Goal: Task Accomplishment & Management: Manage account settings

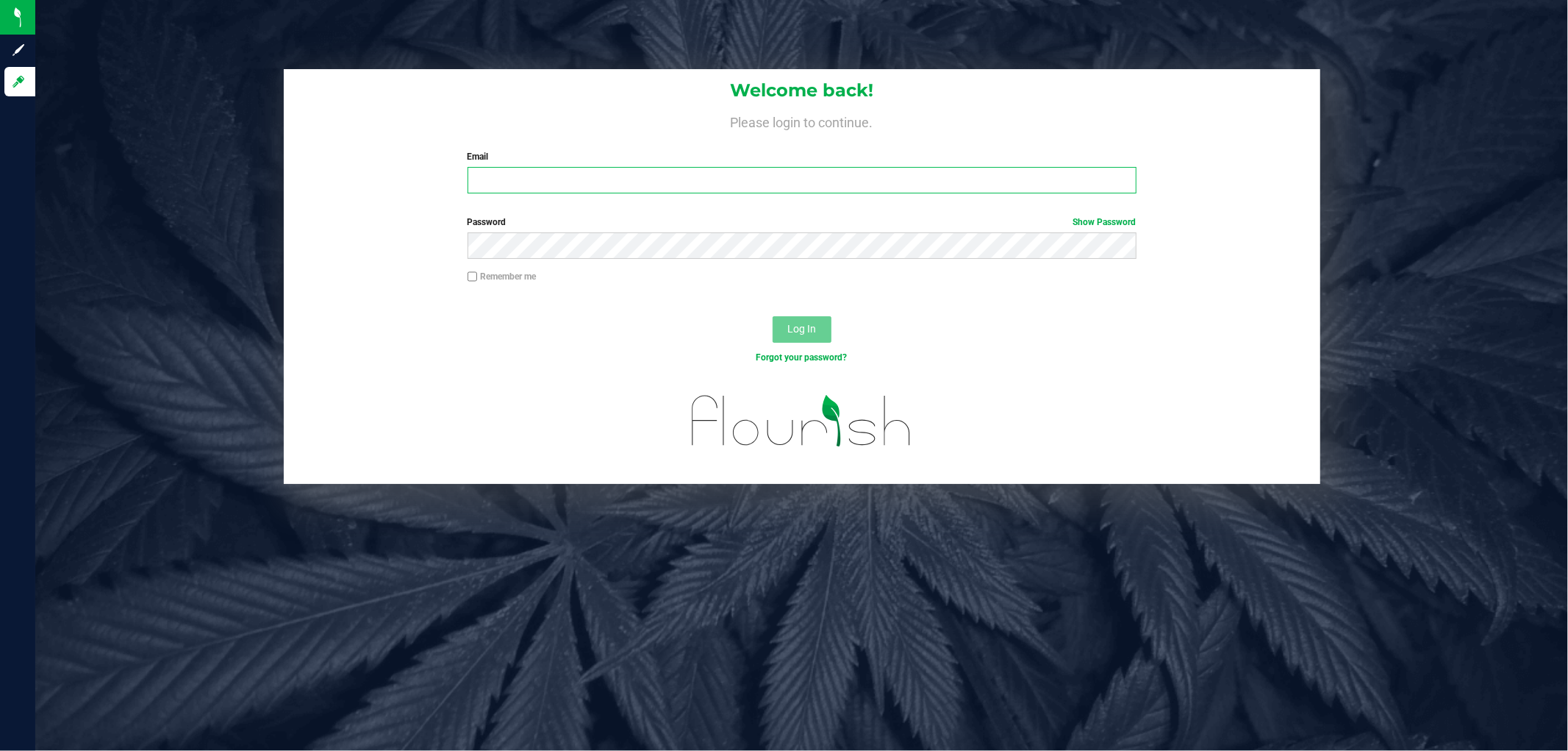
click at [690, 184] on input "Email" at bounding box center [803, 180] width 669 height 26
type input "[EMAIL_ADDRESS][PERSON_NAME][DOMAIN_NAME]"
click at [772, 316] on button "Log In" at bounding box center [802, 329] width 59 height 26
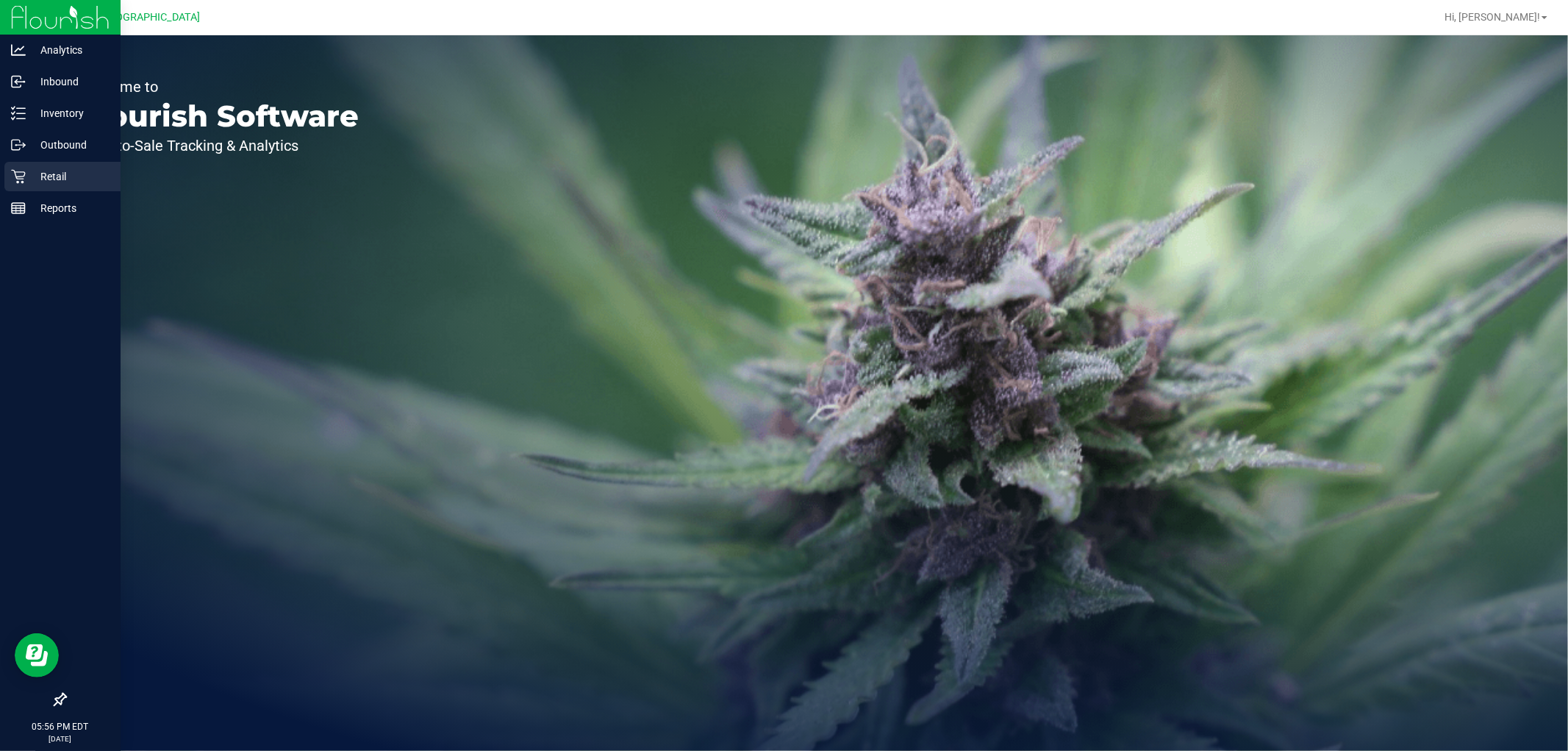
click at [35, 183] on p "Retail" at bounding box center [69, 176] width 88 height 18
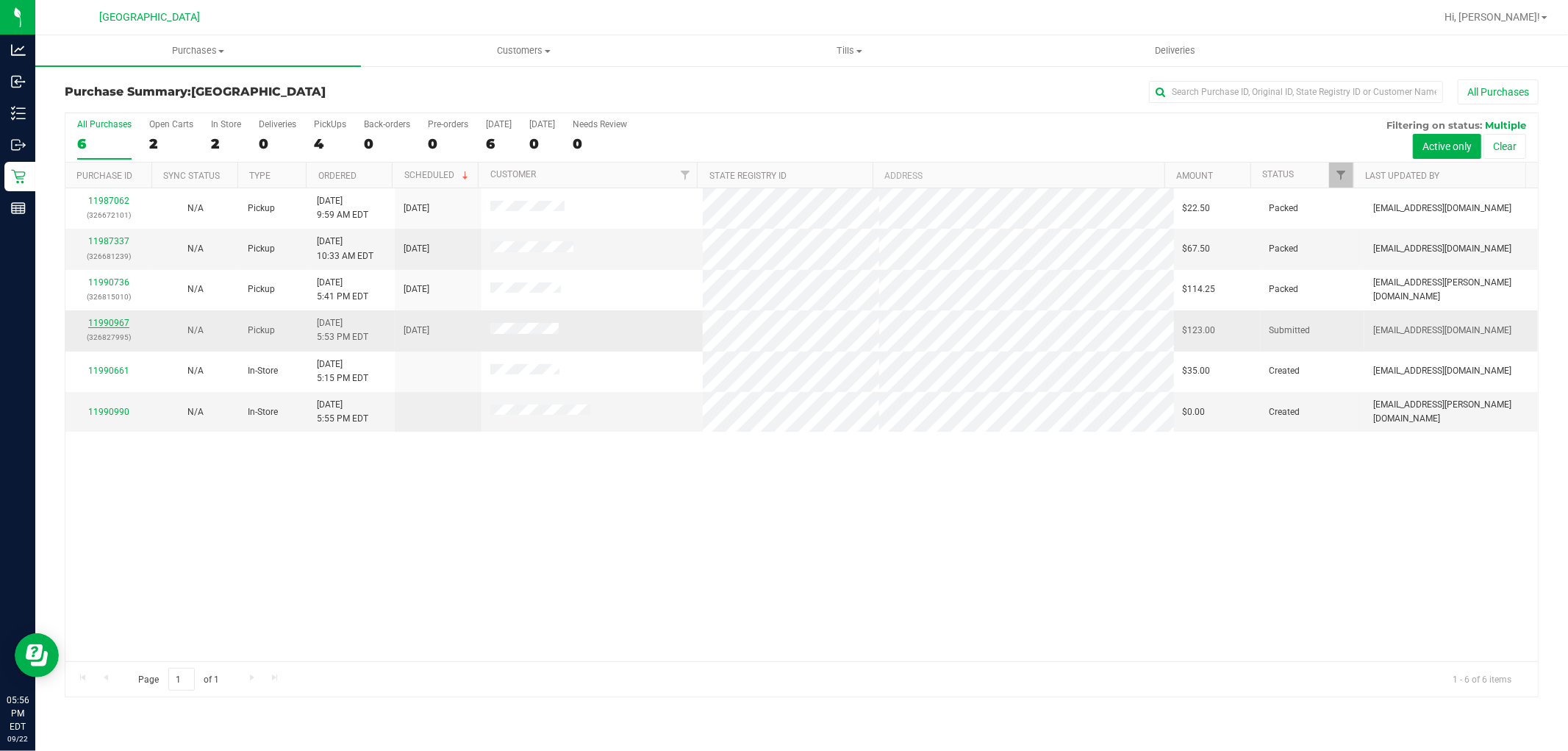
click at [116, 326] on link "11990967" at bounding box center [108, 322] width 41 height 10
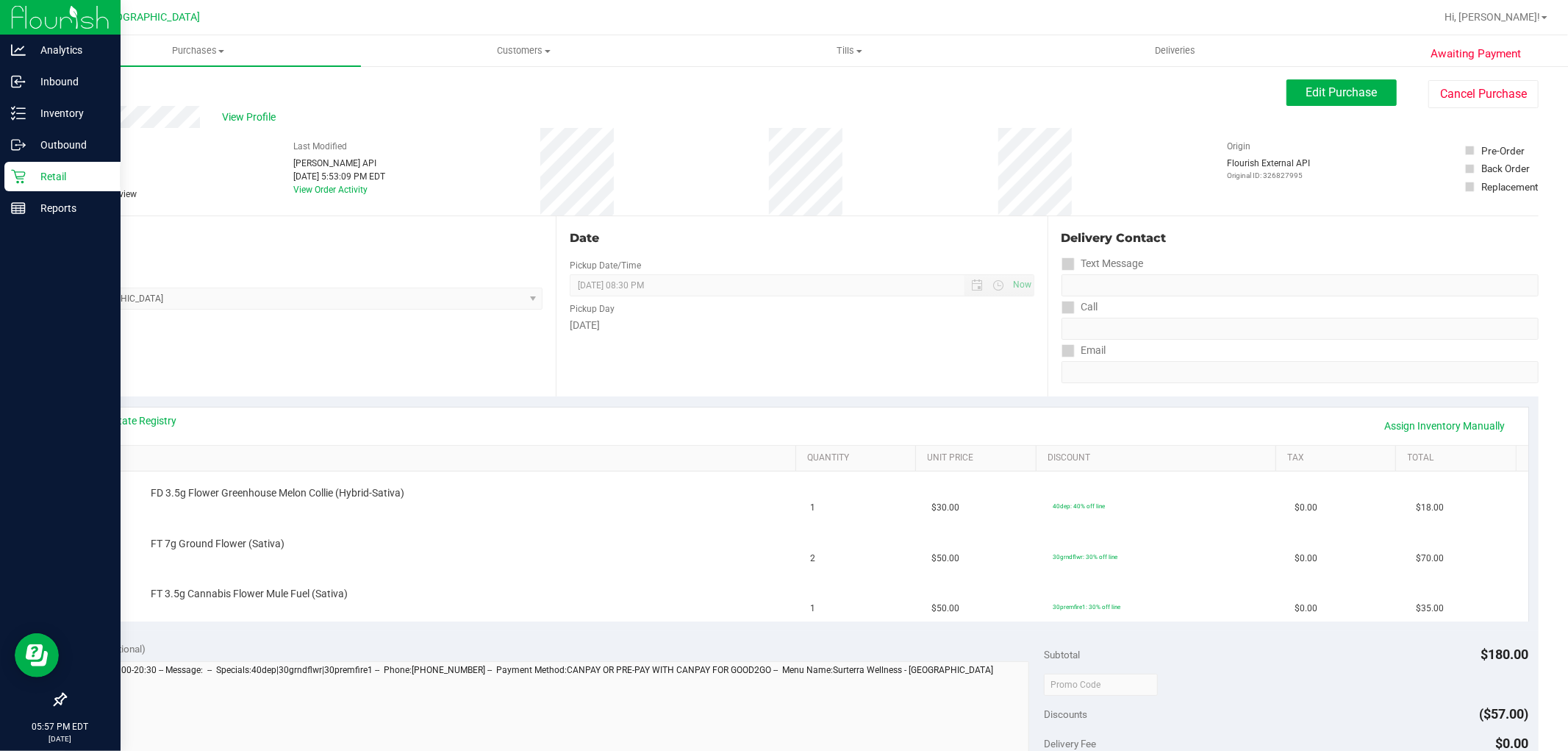
click at [45, 167] on div "Retail" at bounding box center [62, 177] width 116 height 29
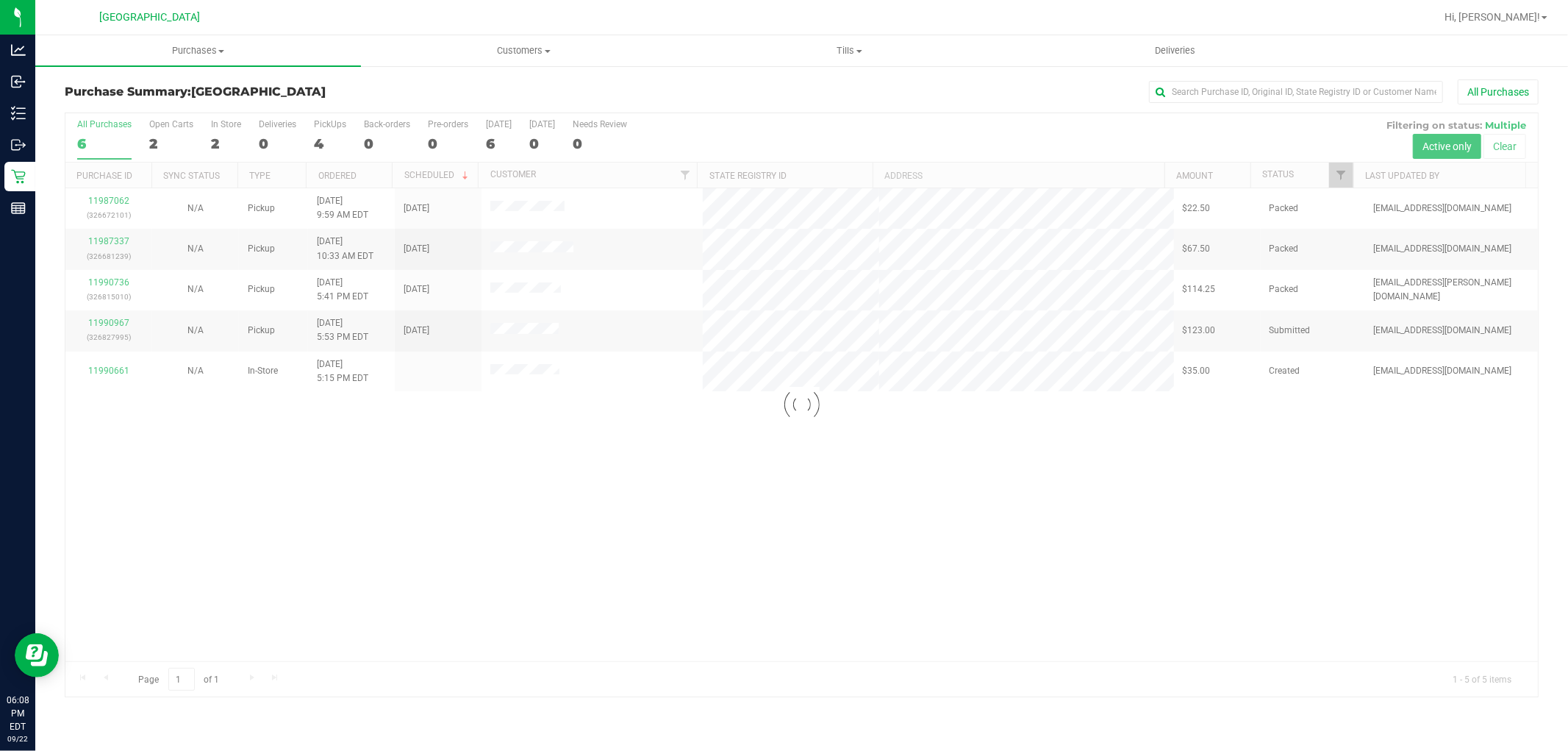
click at [111, 325] on div at bounding box center [802, 405] width 1472 height 583
click at [111, 325] on link "11990967" at bounding box center [108, 322] width 41 height 10
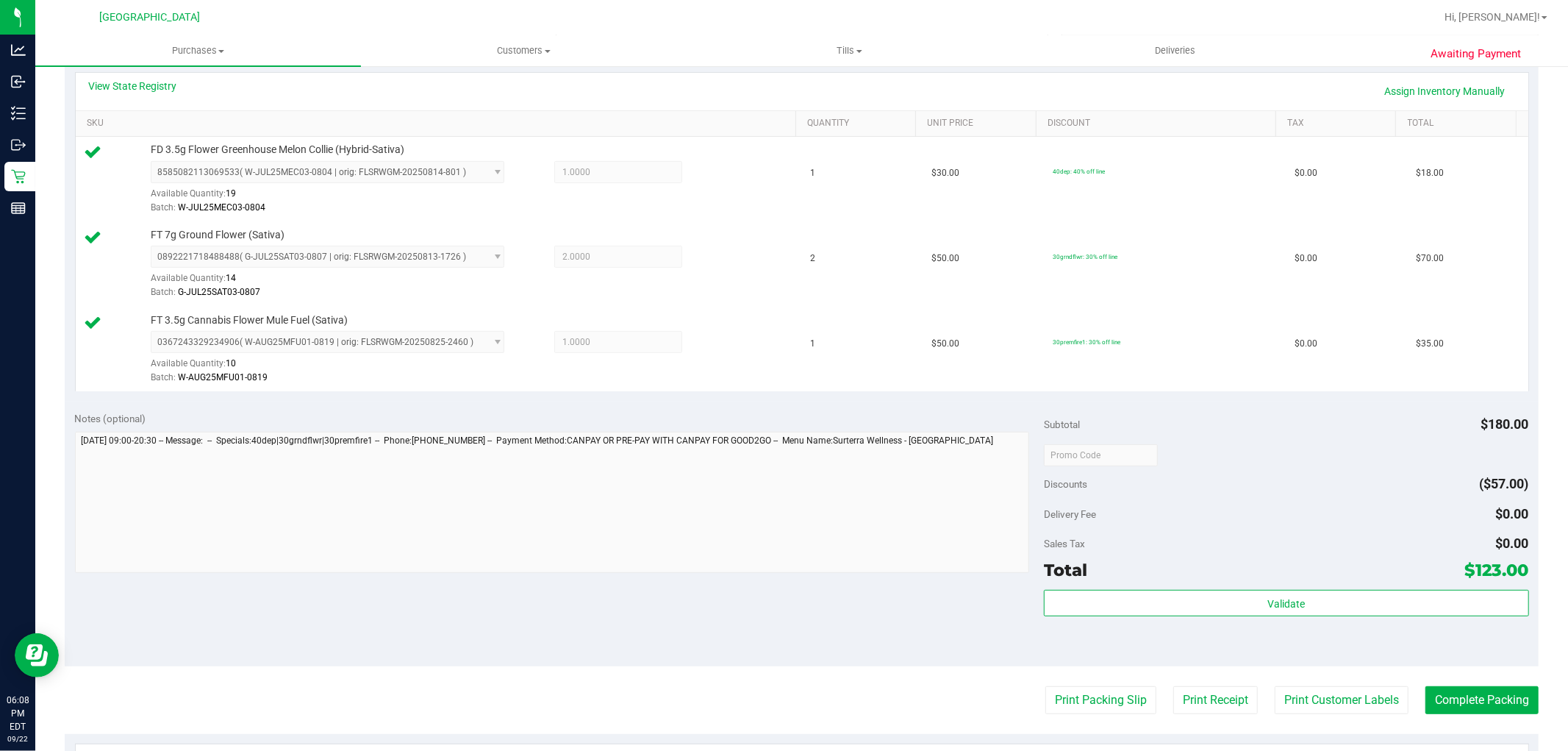
scroll to position [415, 0]
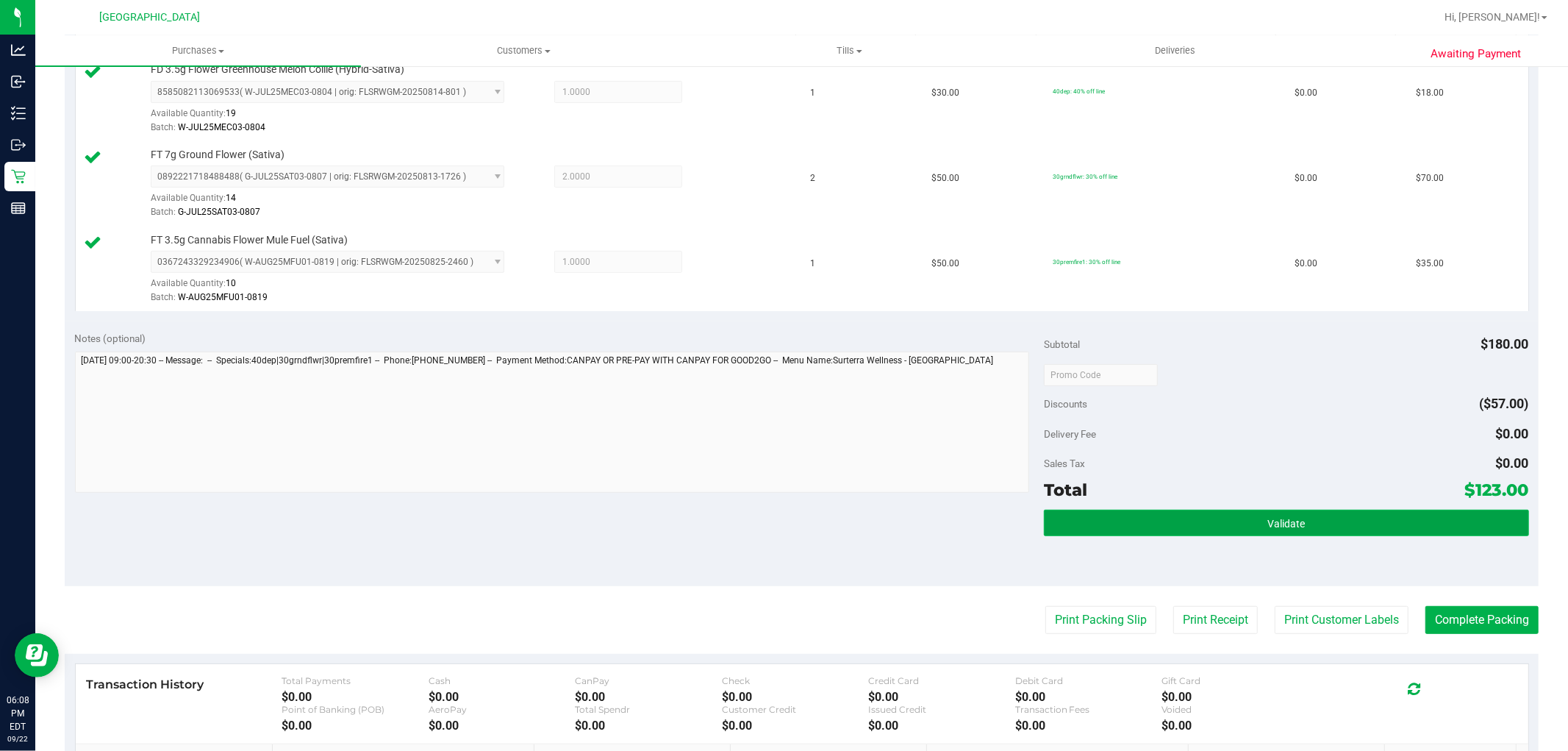
click at [1282, 514] on button "Validate" at bounding box center [1286, 523] width 485 height 26
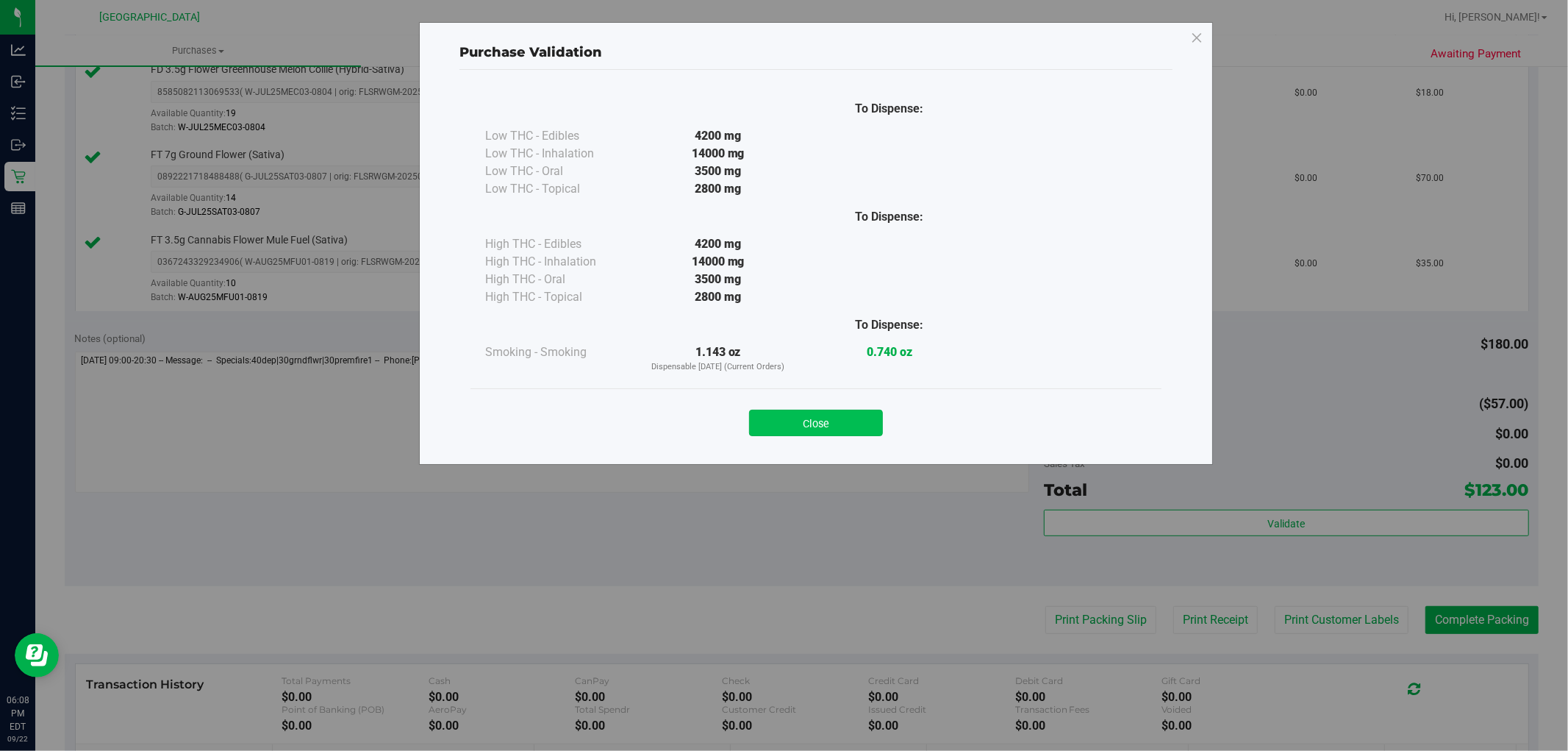
click at [829, 426] on button "Close" at bounding box center [816, 423] width 134 height 26
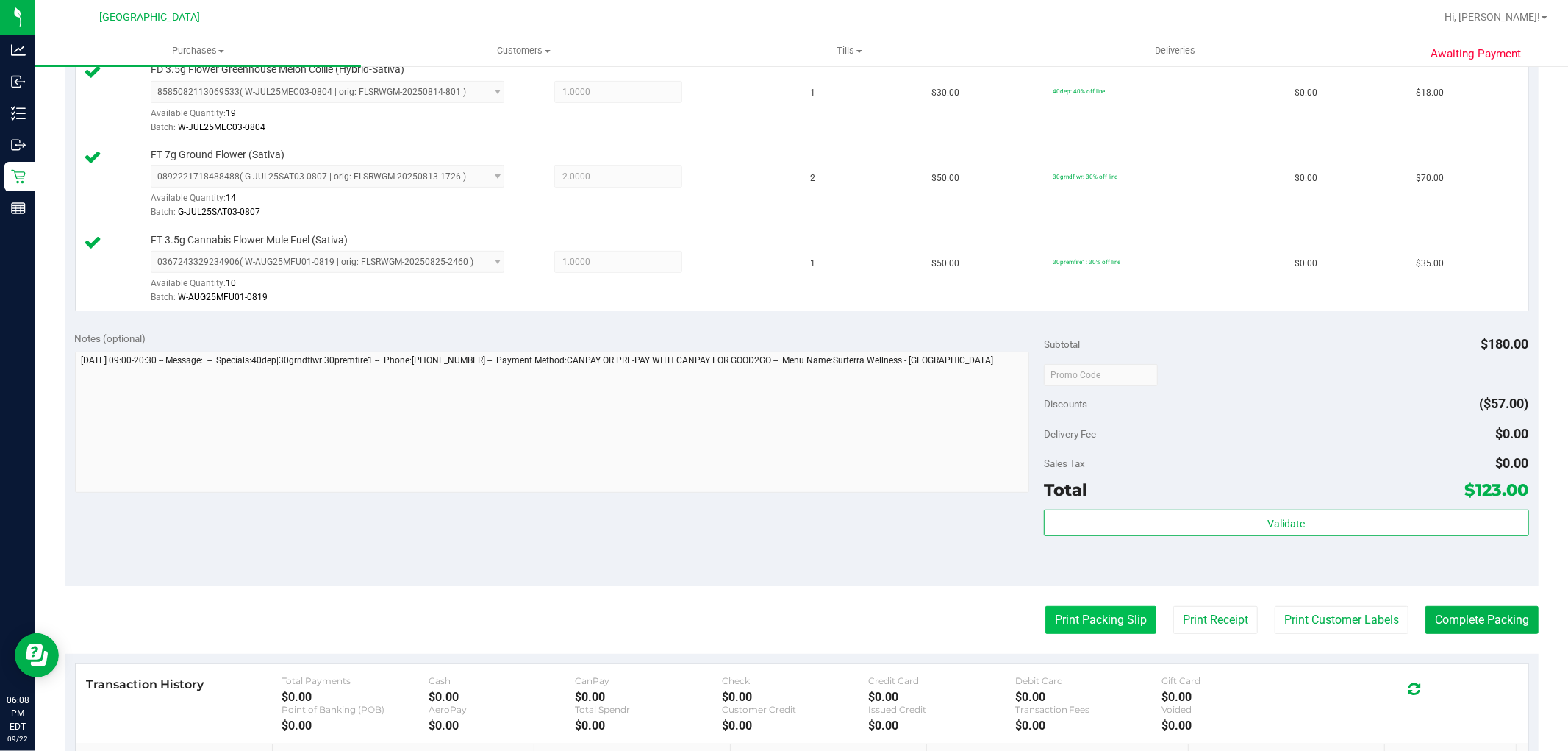
click at [1096, 613] on button "Print Packing Slip" at bounding box center [1101, 620] width 111 height 28
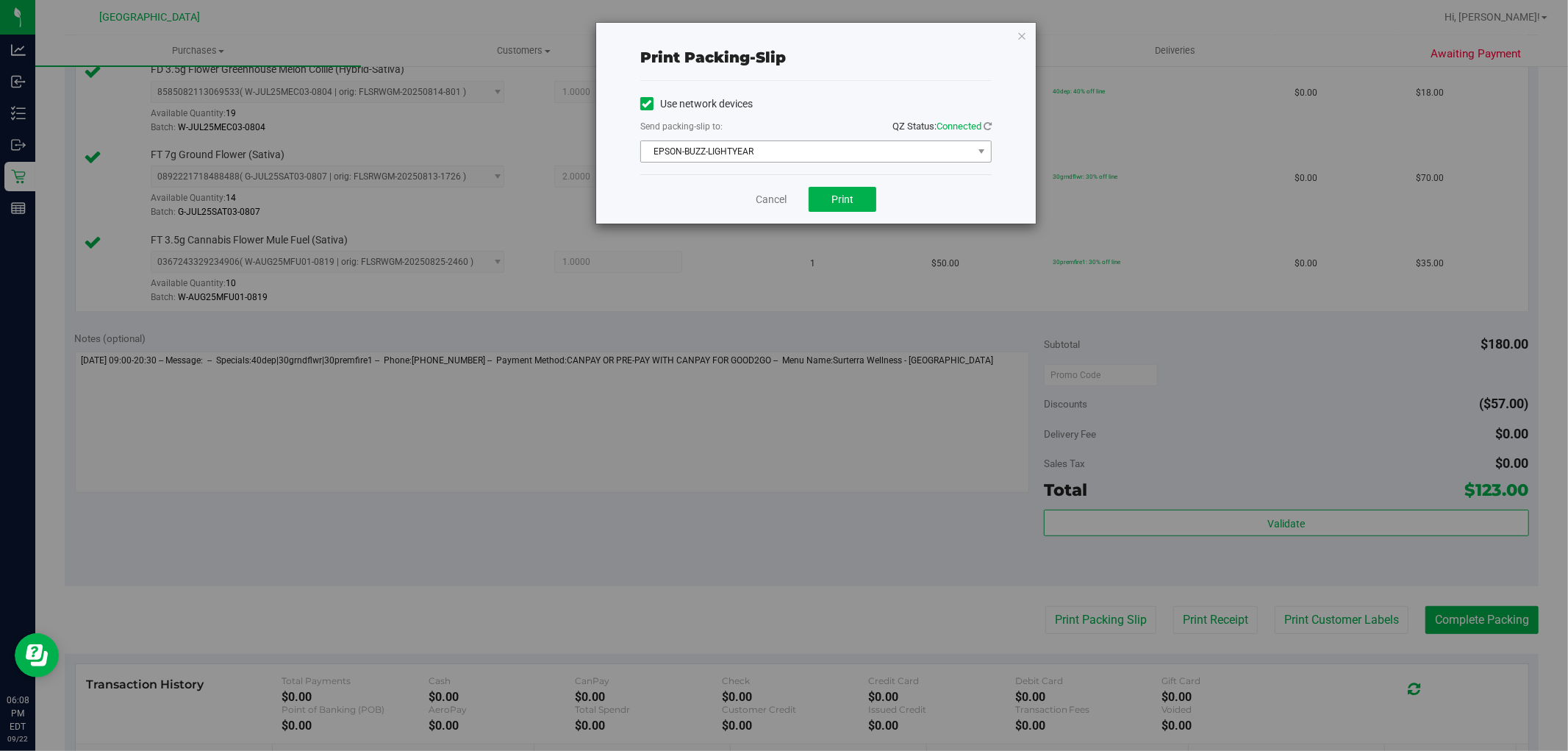
click at [848, 146] on span "EPSON-BUZZ-LIGHTYEAR" at bounding box center [807, 151] width 331 height 21
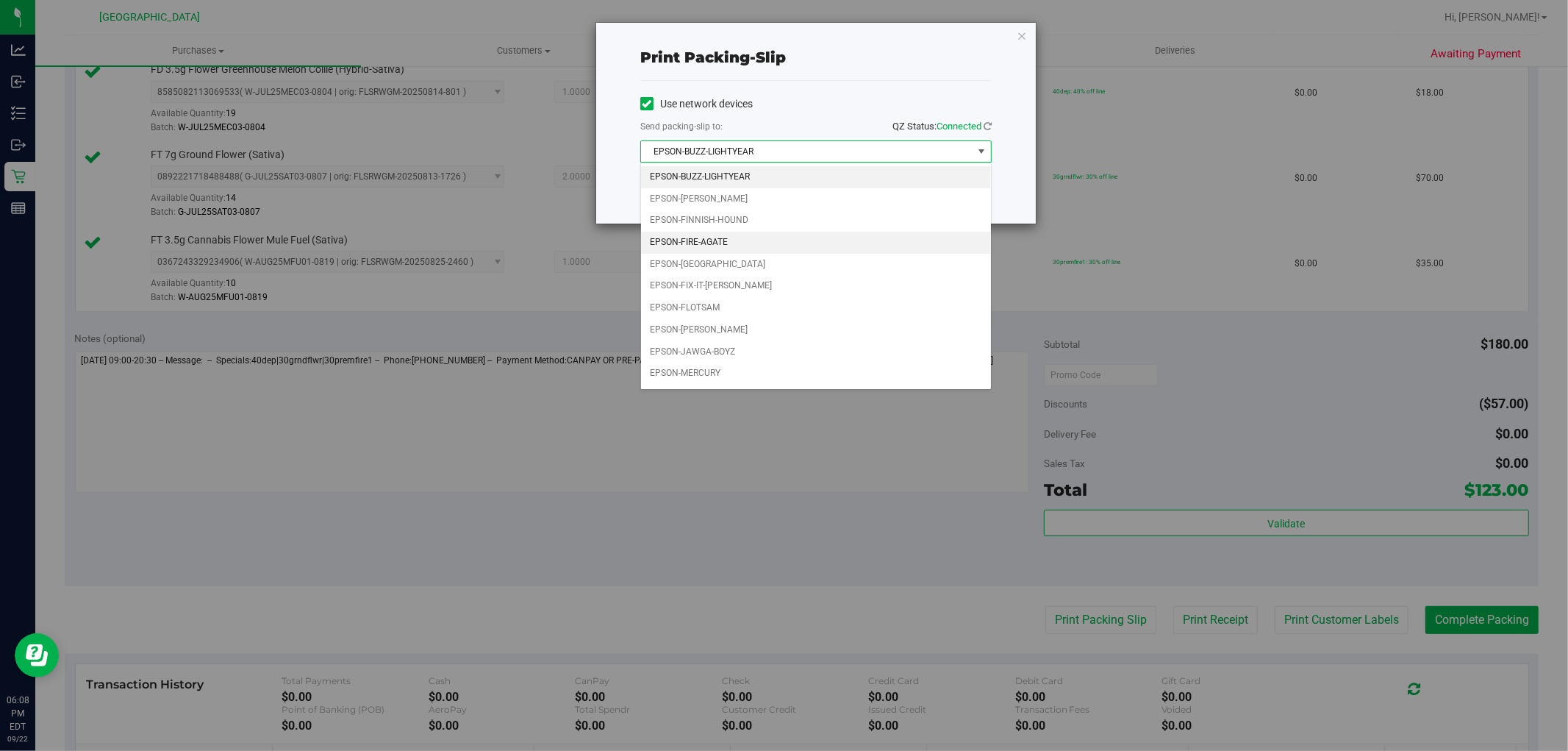
click at [765, 244] on li "EPSON-FIRE-AGATE" at bounding box center [816, 242] width 350 height 22
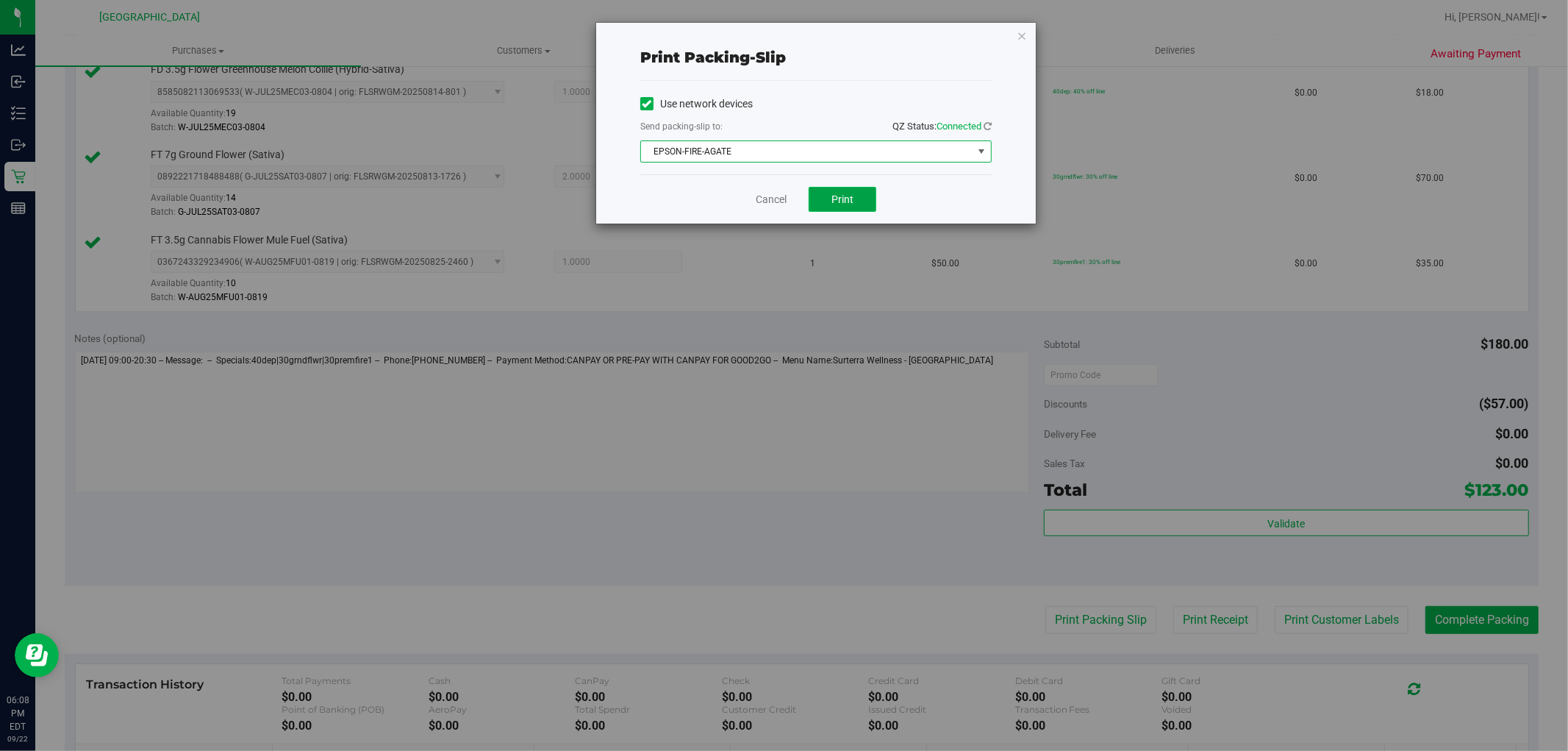
click at [844, 211] on button "Print" at bounding box center [843, 199] width 68 height 25
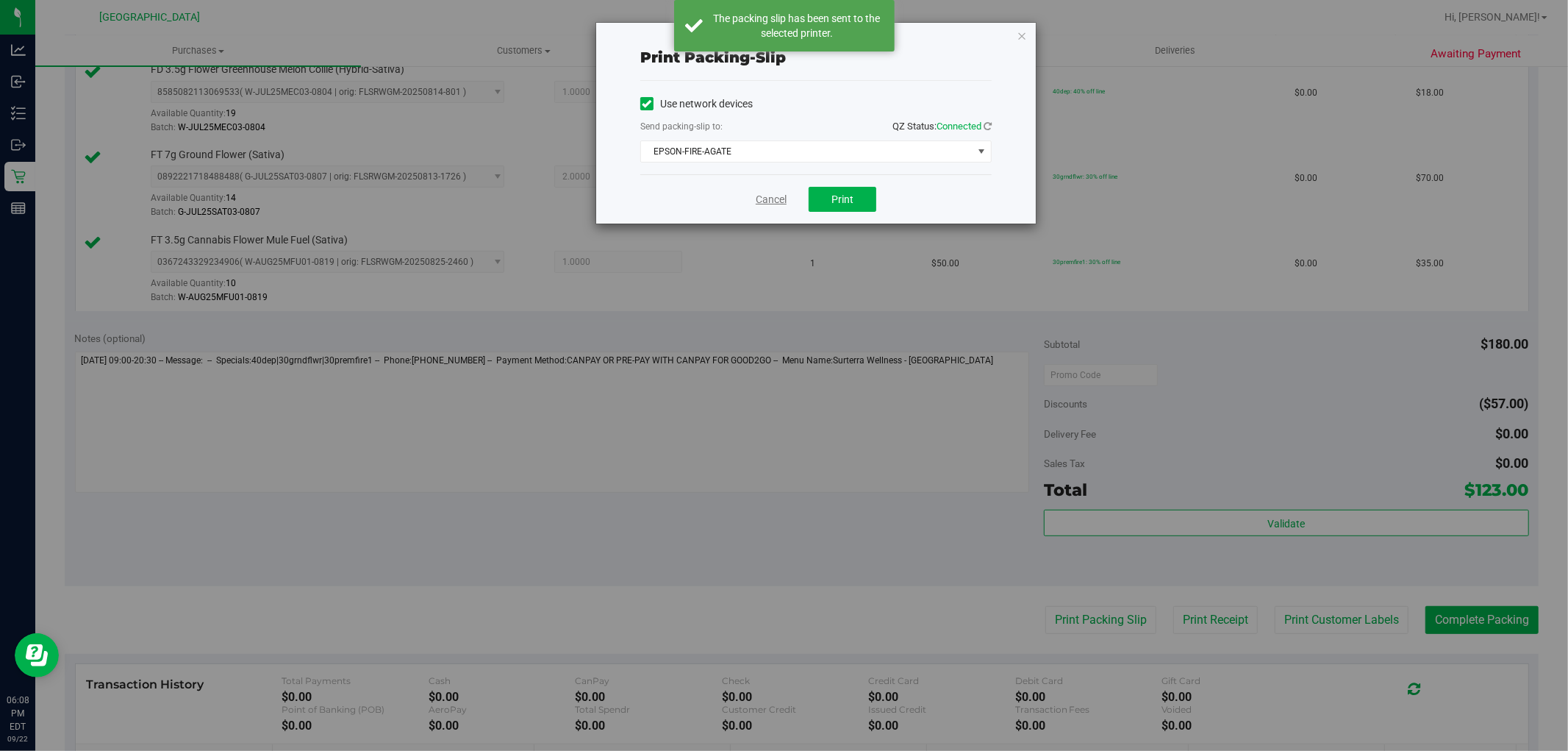
click at [773, 199] on link "Cancel" at bounding box center [772, 200] width 31 height 15
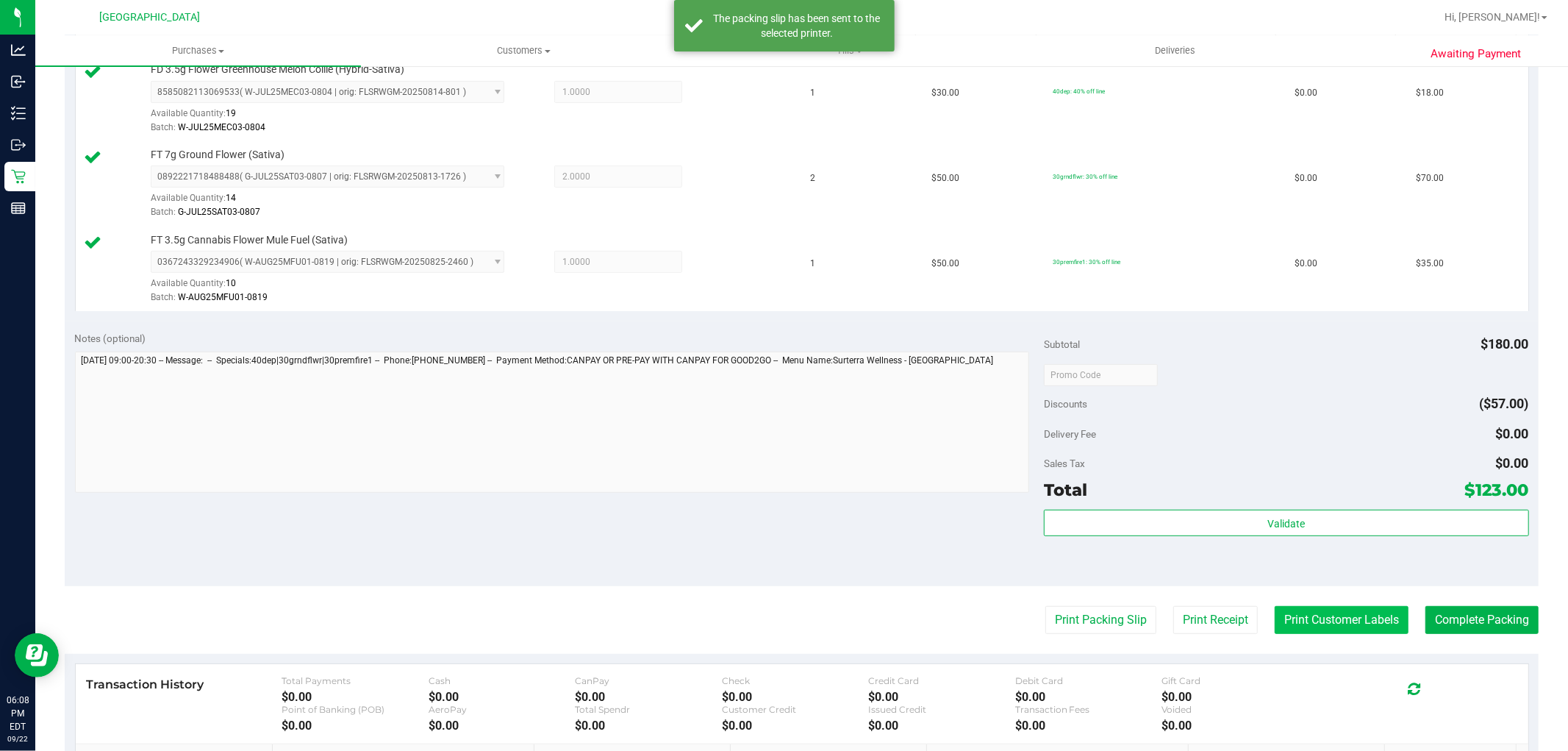
click at [1309, 621] on button "Print Customer Labels" at bounding box center [1342, 620] width 134 height 28
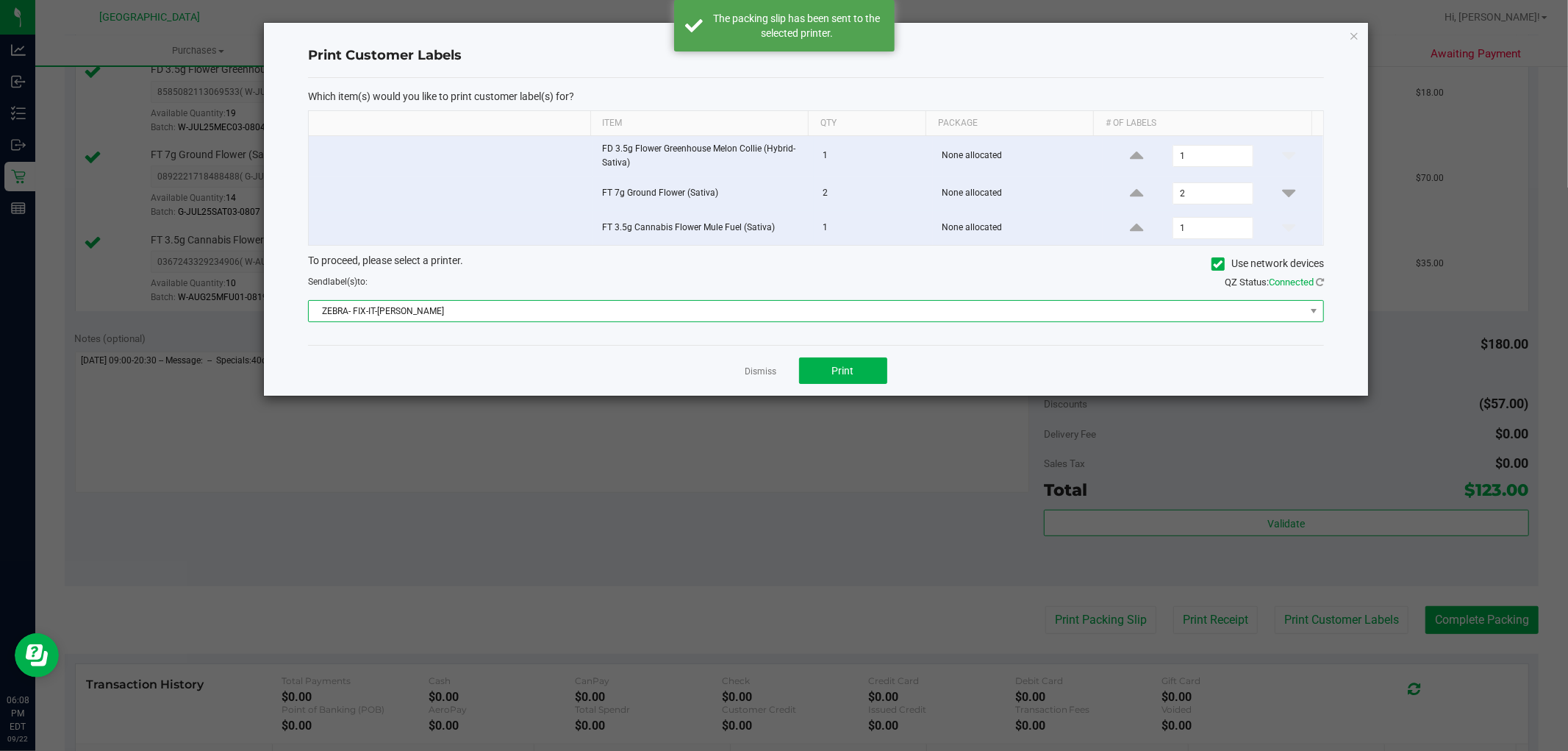
click at [934, 312] on span "ZEBRA- FIX-IT-[PERSON_NAME]" at bounding box center [807, 311] width 996 height 21
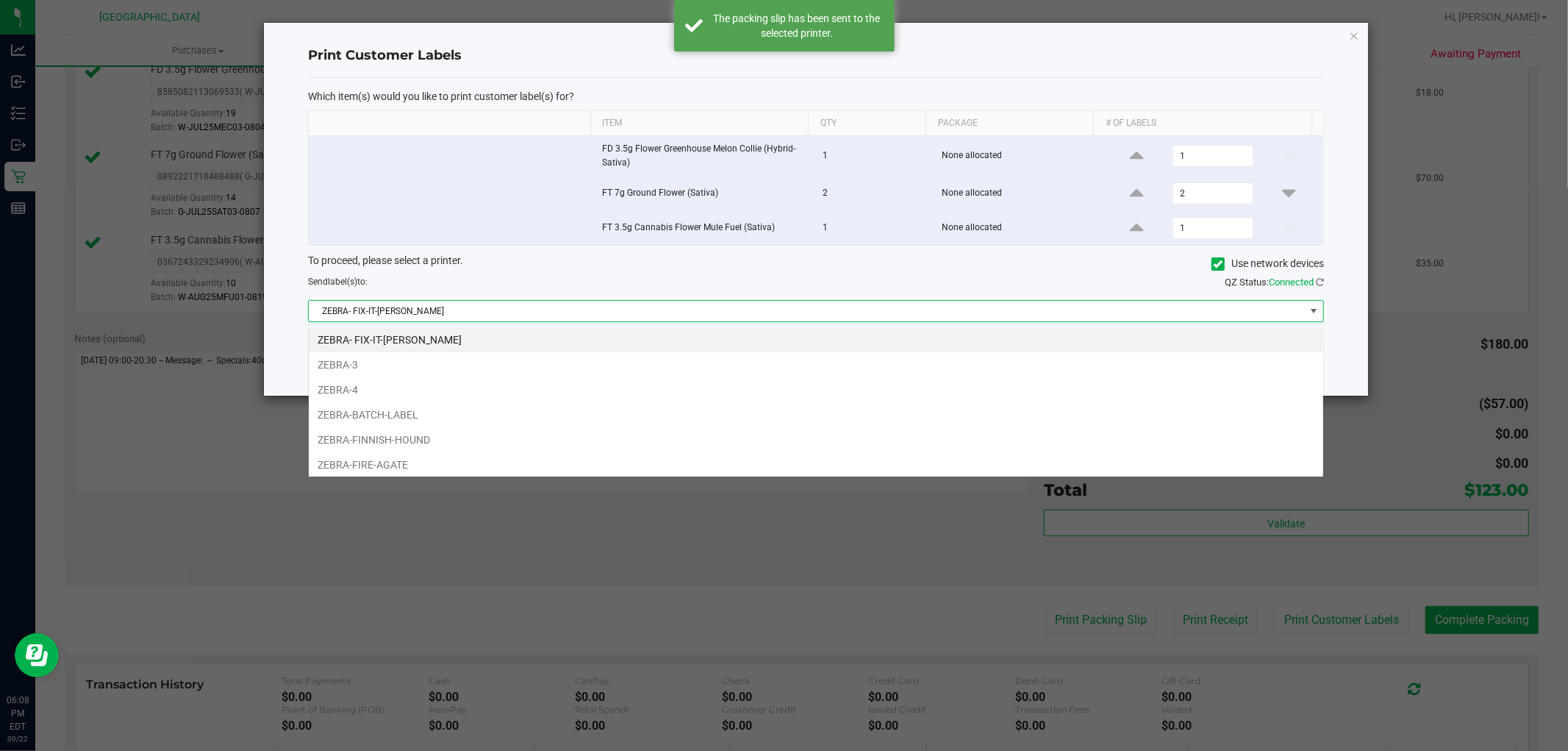
scroll to position [22, 1016]
click at [513, 470] on li "ZEBRA-FIRE-AGATE" at bounding box center [816, 465] width 1014 height 25
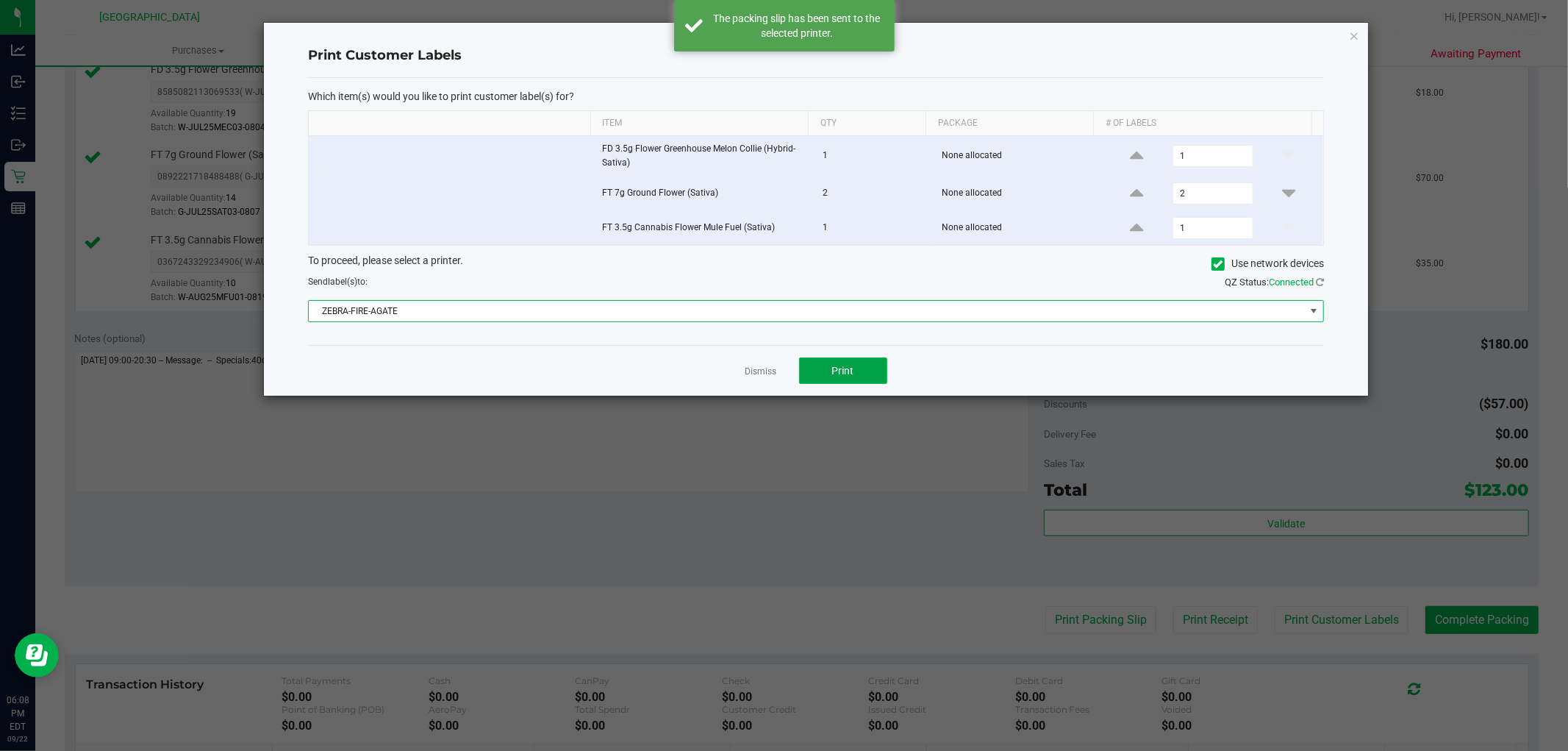
click at [879, 369] on button "Print" at bounding box center [843, 371] width 88 height 26
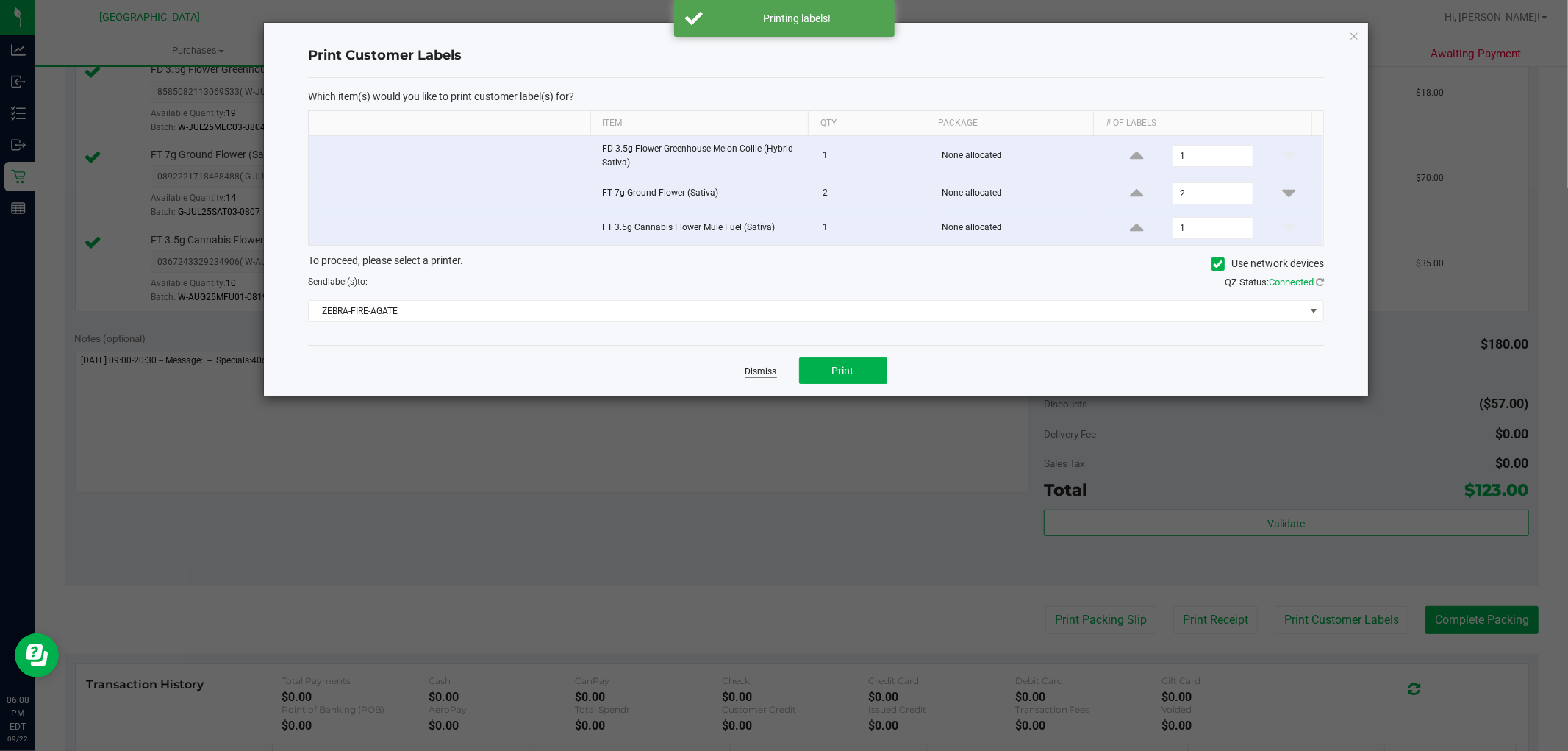
click at [759, 372] on link "Dismiss" at bounding box center [761, 372] width 32 height 12
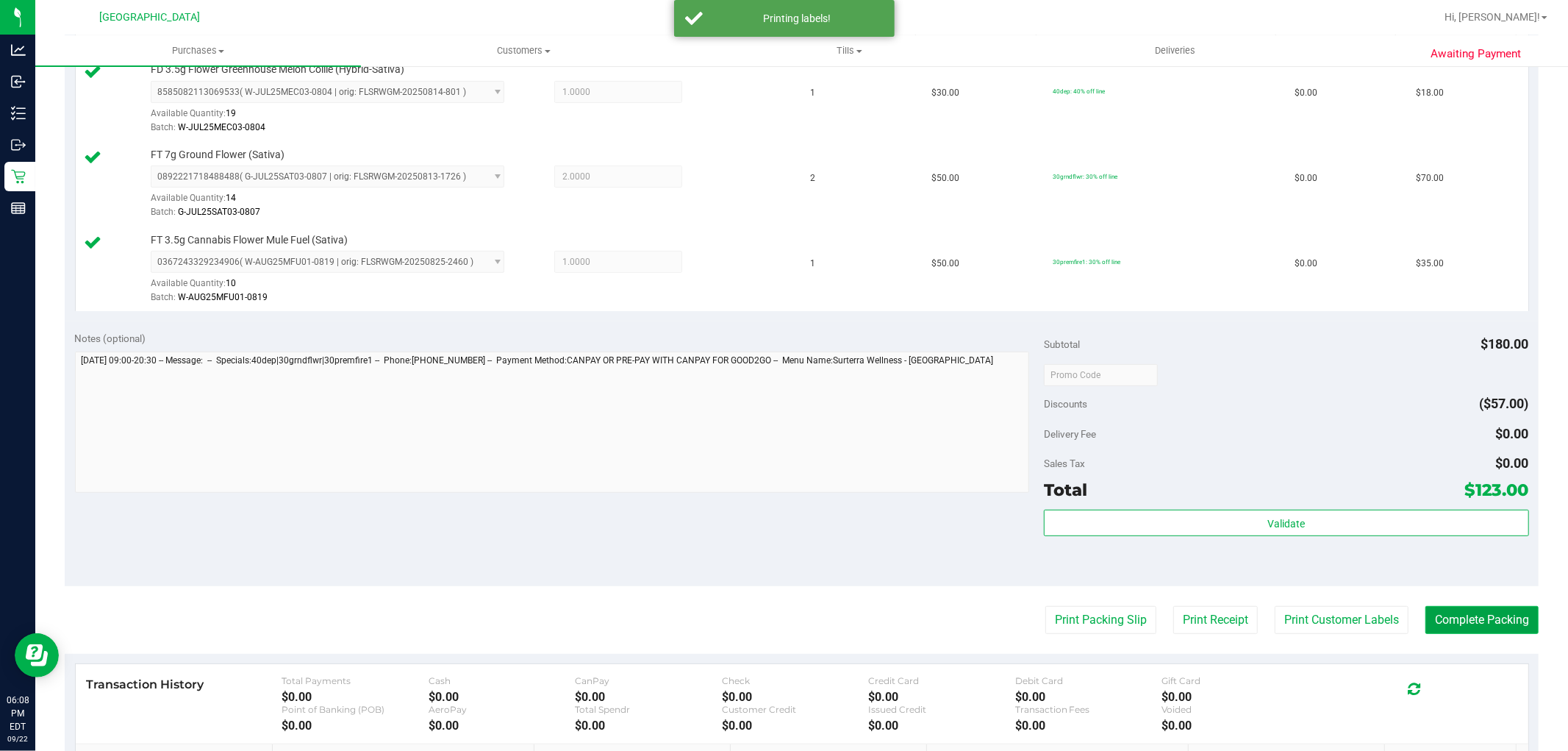
click at [1445, 631] on button "Complete Packing" at bounding box center [1482, 620] width 113 height 28
